Goal: Information Seeking & Learning: Learn about a topic

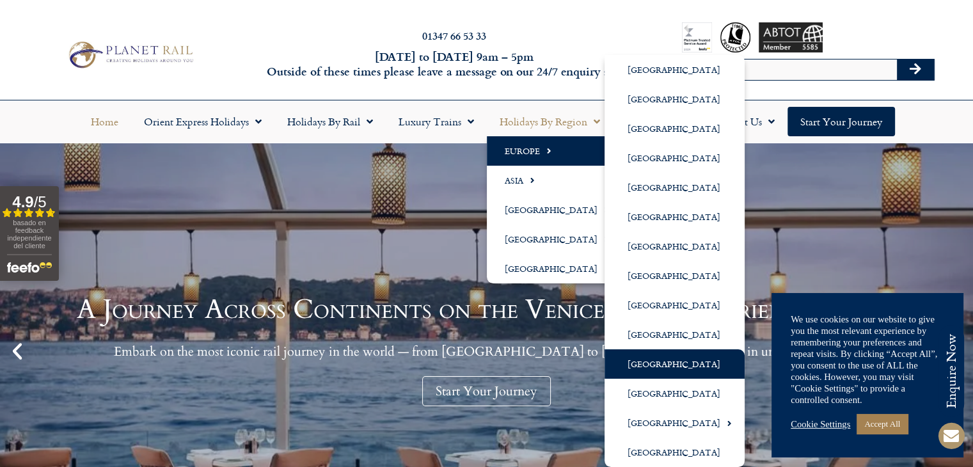
click at [651, 367] on link "[GEOGRAPHIC_DATA]" at bounding box center [674, 363] width 140 height 29
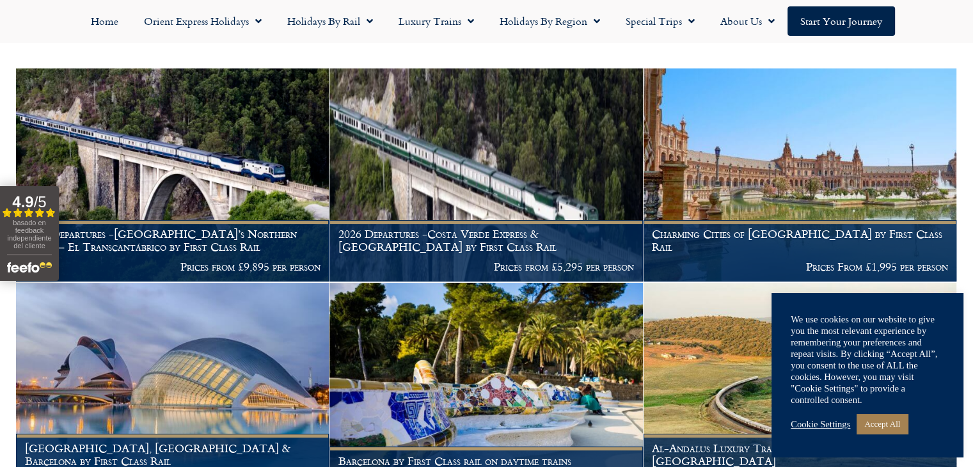
scroll to position [320, 0]
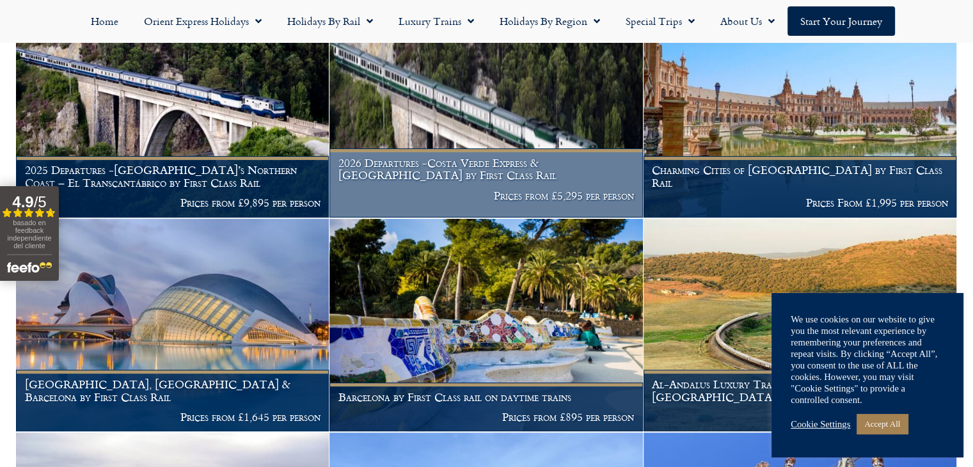
click at [425, 168] on h1 "2026 Departures -Costa Verde Express & [GEOGRAPHIC_DATA] by First Class Rail" at bounding box center [486, 169] width 296 height 25
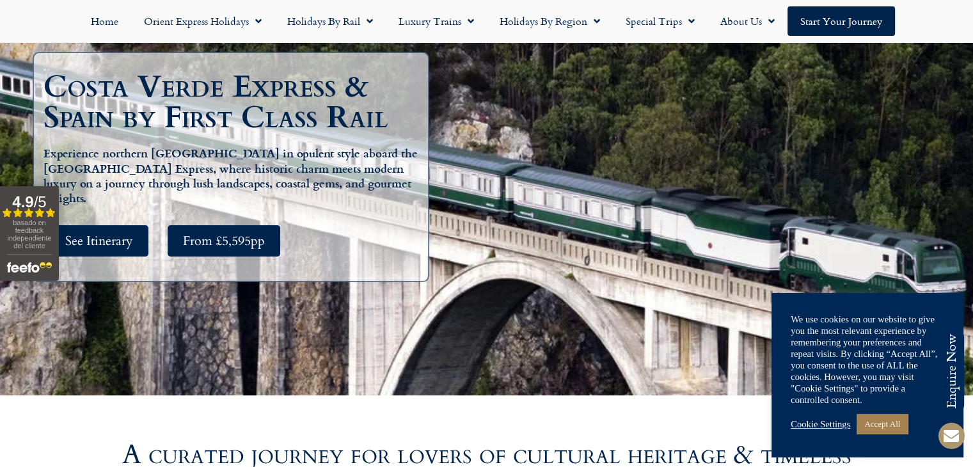
scroll to position [192, 0]
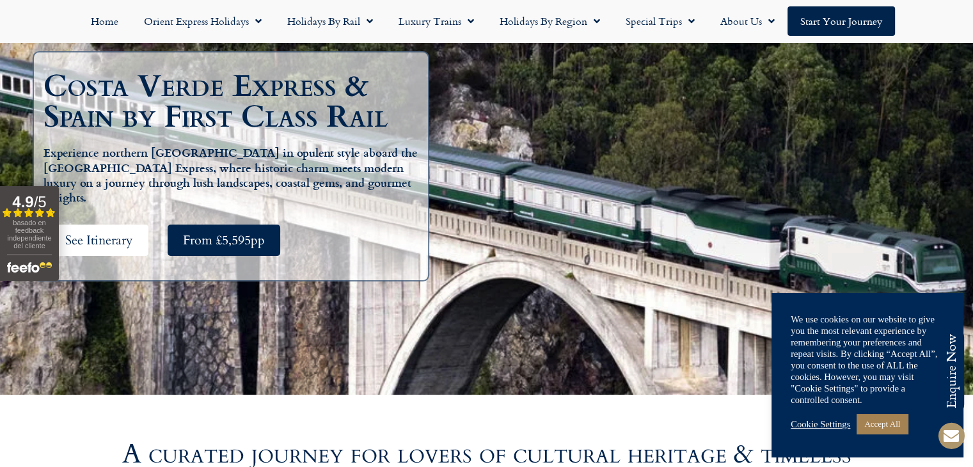
click at [116, 232] on span "See Itinerary" at bounding box center [99, 240] width 68 height 16
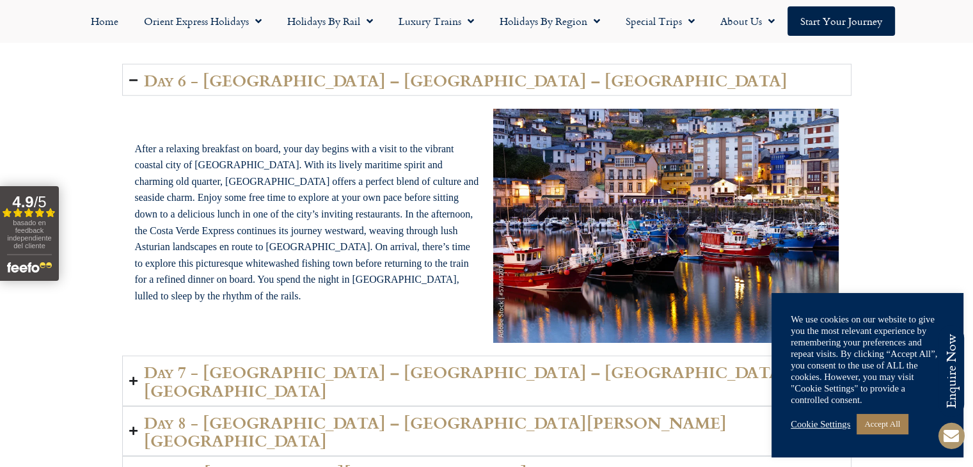
scroll to position [3521, 0]
